Goal: Use online tool/utility: Utilize a website feature to perform a specific function

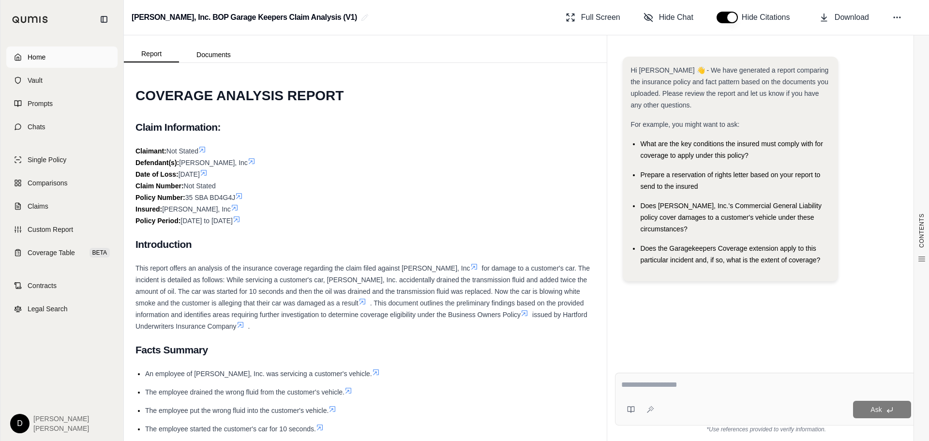
click at [37, 58] on span "Home" at bounding box center [37, 57] width 18 height 10
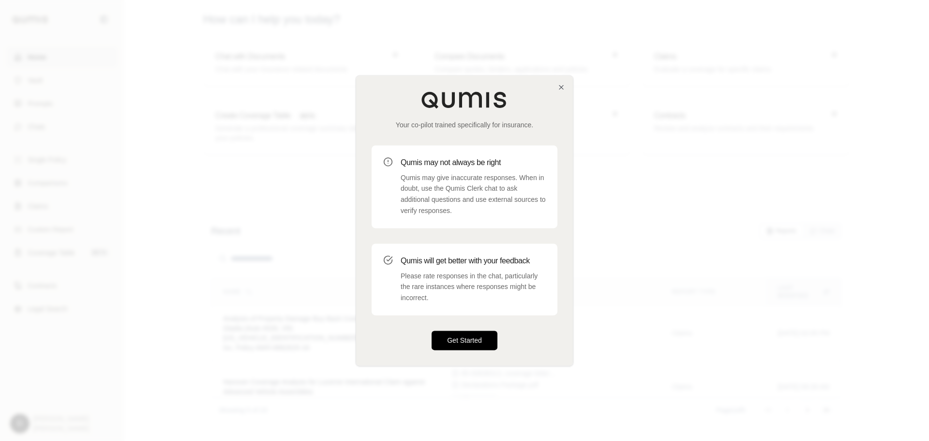
click at [485, 333] on button "Get Started" at bounding box center [465, 339] width 66 height 19
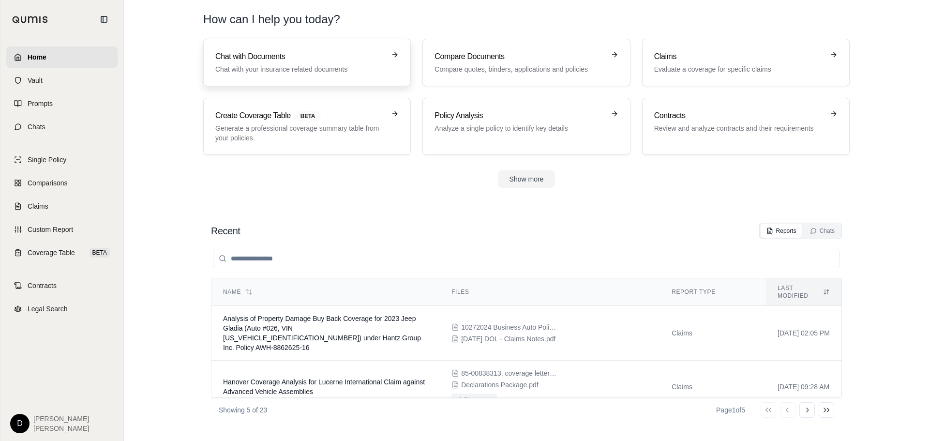
click at [373, 75] on link "Chat with Documents Chat with your insurance related documents" at bounding box center [307, 62] width 208 height 47
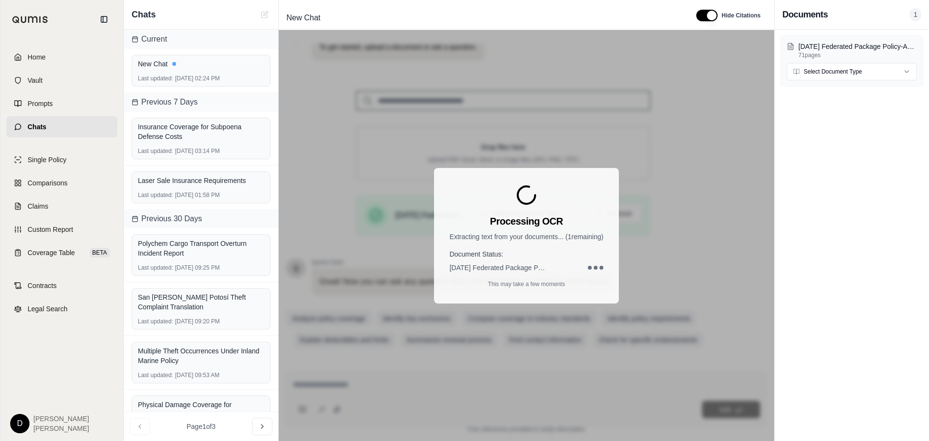
scroll to position [82, 0]
click at [854, 67] on html "Home Vault Prompts Chats Single Policy Comparisons Claims Custom Report Coverag…" at bounding box center [464, 220] width 929 height 441
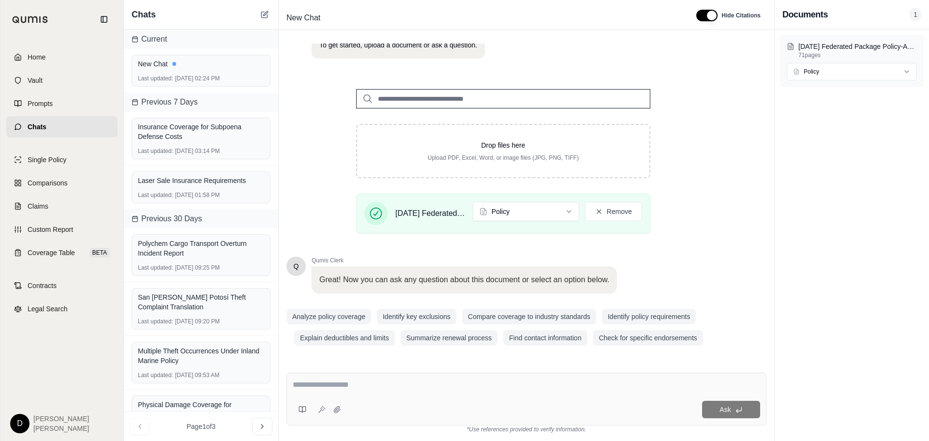
click at [342, 385] on textarea at bounding box center [526, 385] width 467 height 12
paste textarea "**********"
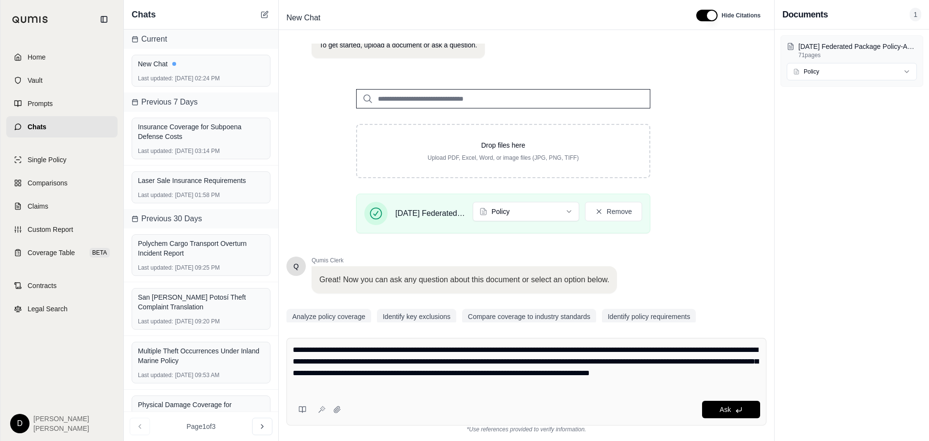
type textarea "**********"
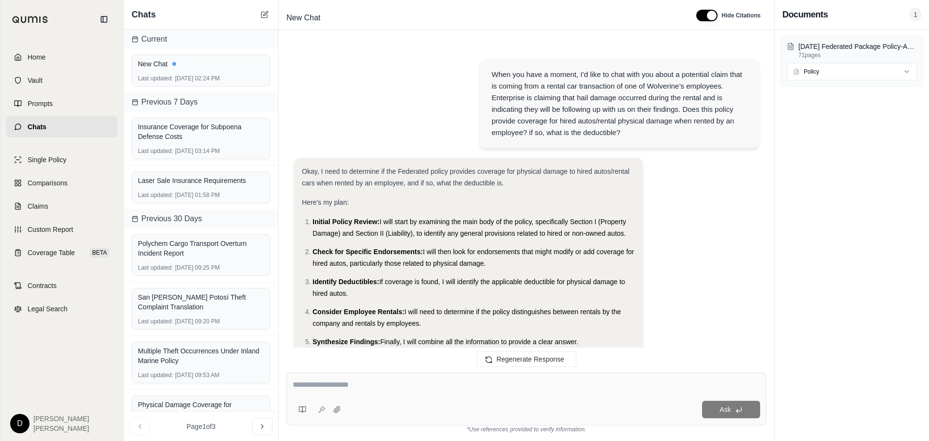
scroll to position [796, 0]
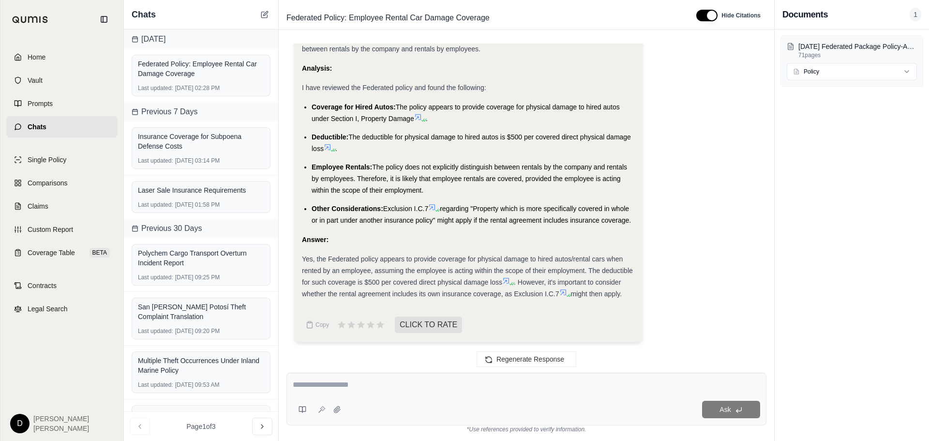
click at [325, 296] on span ". However, it's important to consider whether the rental agreement includes its…" at bounding box center [461, 287] width 319 height 19
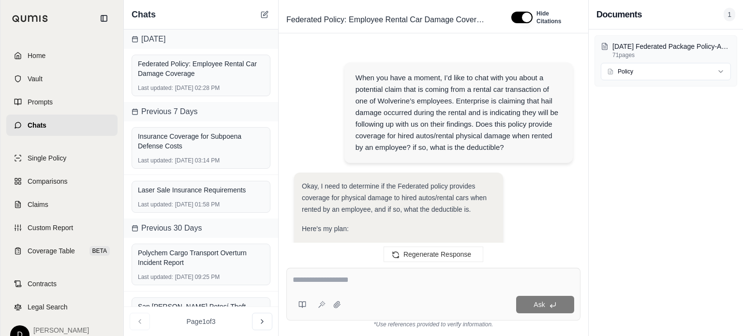
scroll to position [0, 0]
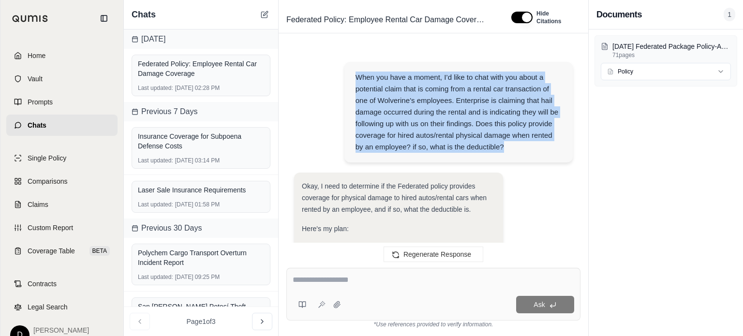
drag, startPoint x: 510, startPoint y: 147, endPoint x: 345, endPoint y: 73, distance: 180.2
click at [345, 73] on div "When you have a moment, I’d like to chat with you about a potential claim that …" at bounding box center [459, 112] width 228 height 101
copy div "When you have a moment, I’d like to chat with you about a potential claim that …"
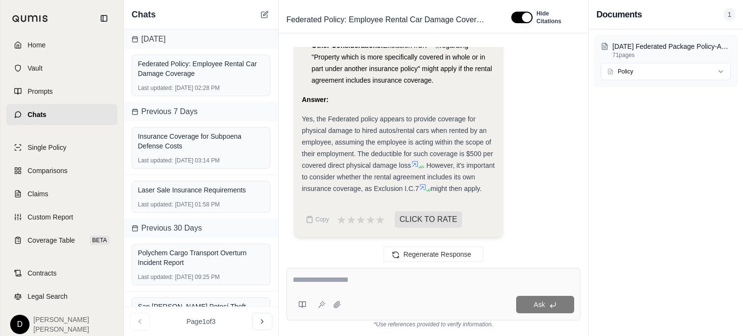
scroll to position [16, 0]
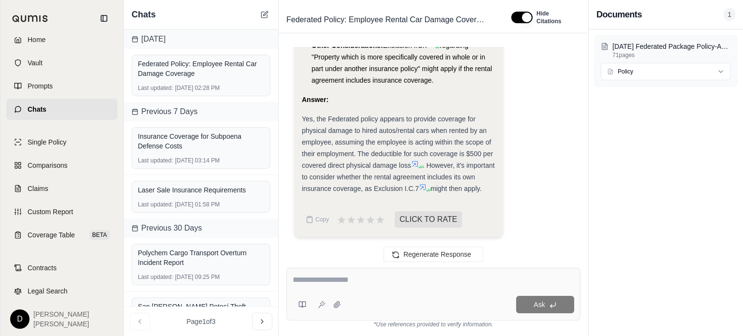
click at [40, 317] on span "[PERSON_NAME]" at bounding box center [61, 315] width 56 height 10
click at [19, 317] on html "Home Vault Prompts Chats Single Policy Comparisons Claims Custom Report Coverag…" at bounding box center [371, 168] width 743 height 336
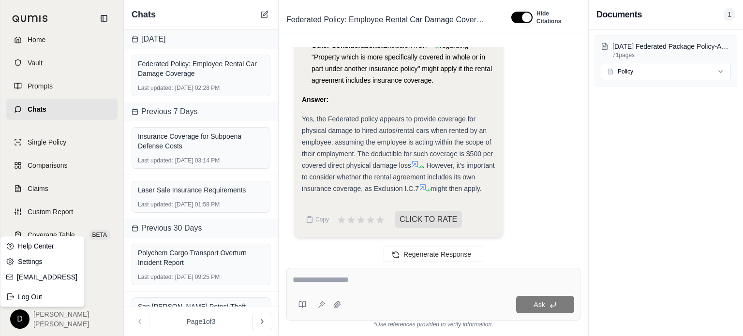
click at [66, 325] on html "Home Vault Prompts Chats Single Policy Comparisons Claims Custom Report Coverag…" at bounding box center [371, 168] width 743 height 336
